Goal: Task Accomplishment & Management: Manage account settings

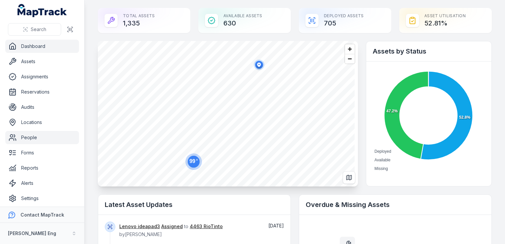
click at [24, 141] on link "People" at bounding box center [42, 137] width 74 height 13
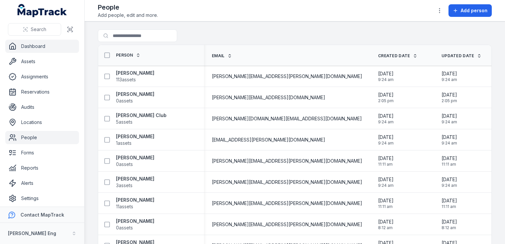
click at [51, 48] on link "Dashboard" at bounding box center [42, 46] width 74 height 13
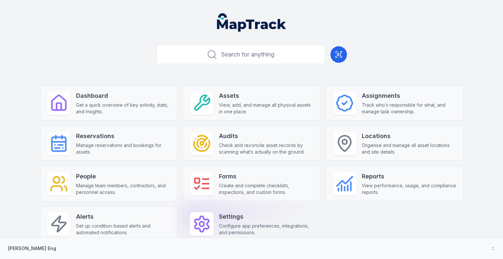
click at [218, 235] on div "Settings Configure app preferences, integrations, and permissions." at bounding box center [252, 224] width 138 height 35
